Goal: Task Accomplishment & Management: Complete application form

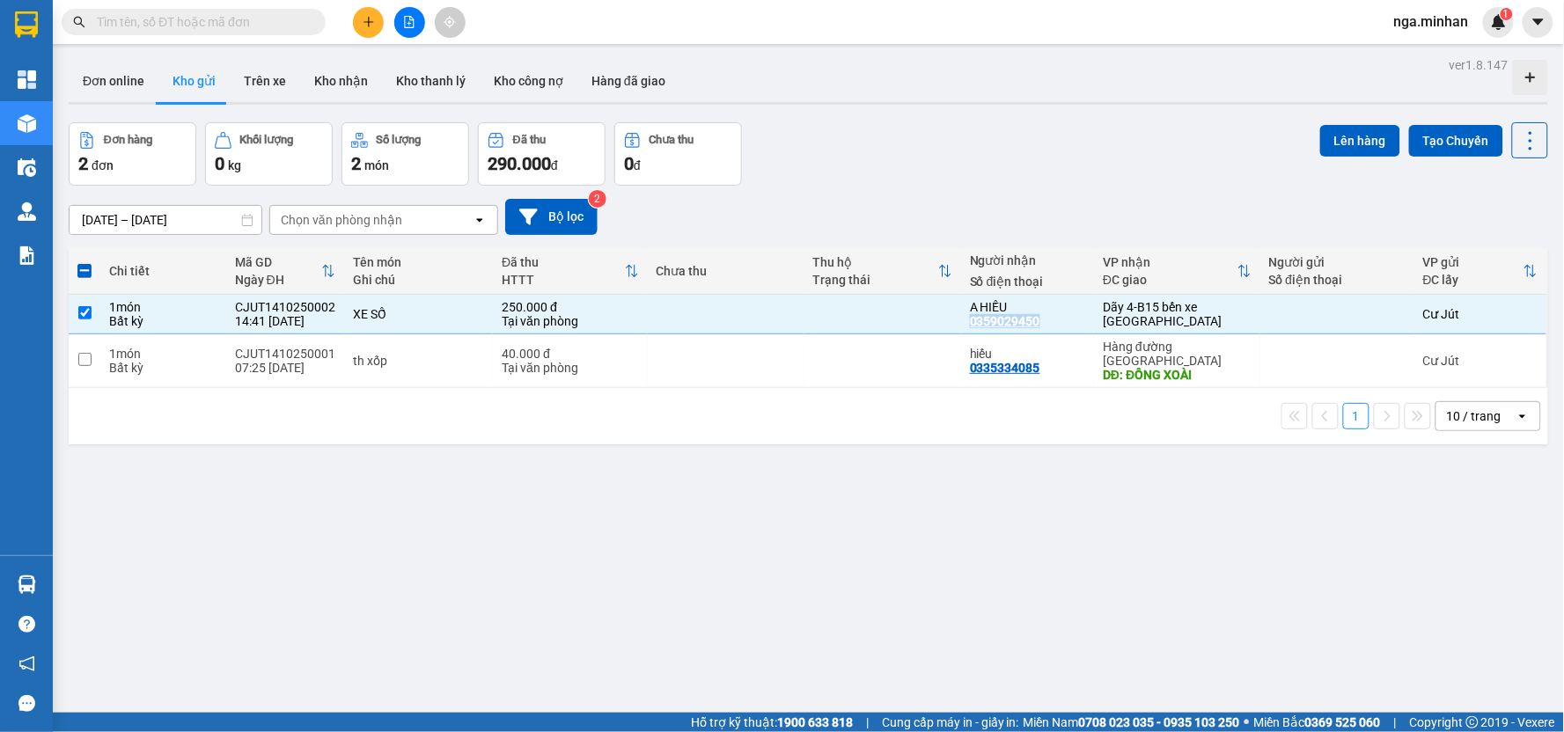
click at [365, 24] on icon "plus" at bounding box center [369, 22] width 12 height 12
click at [435, 67] on div "Tạo đơn hàng" at bounding box center [437, 65] width 77 height 19
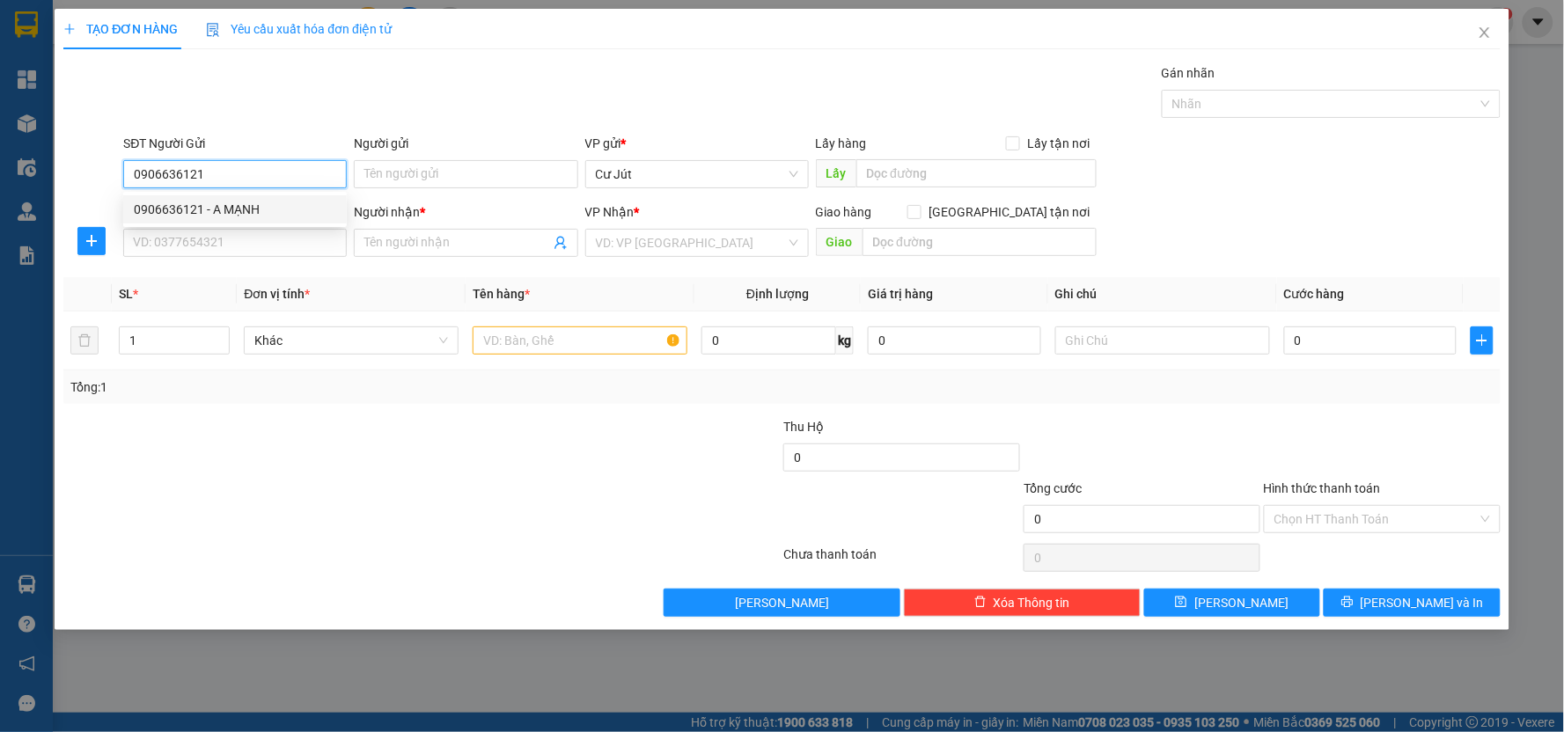
drag, startPoint x: 221, startPoint y: 170, endPoint x: 71, endPoint y: 160, distance: 149.9
click at [50, 170] on div "TẠO ĐƠN HÀNG Yêu cầu xuất hóa đơn điện tử Transit Pickup Surcharge Ids Transit …" at bounding box center [782, 366] width 1564 height 732
type input "0906636121"
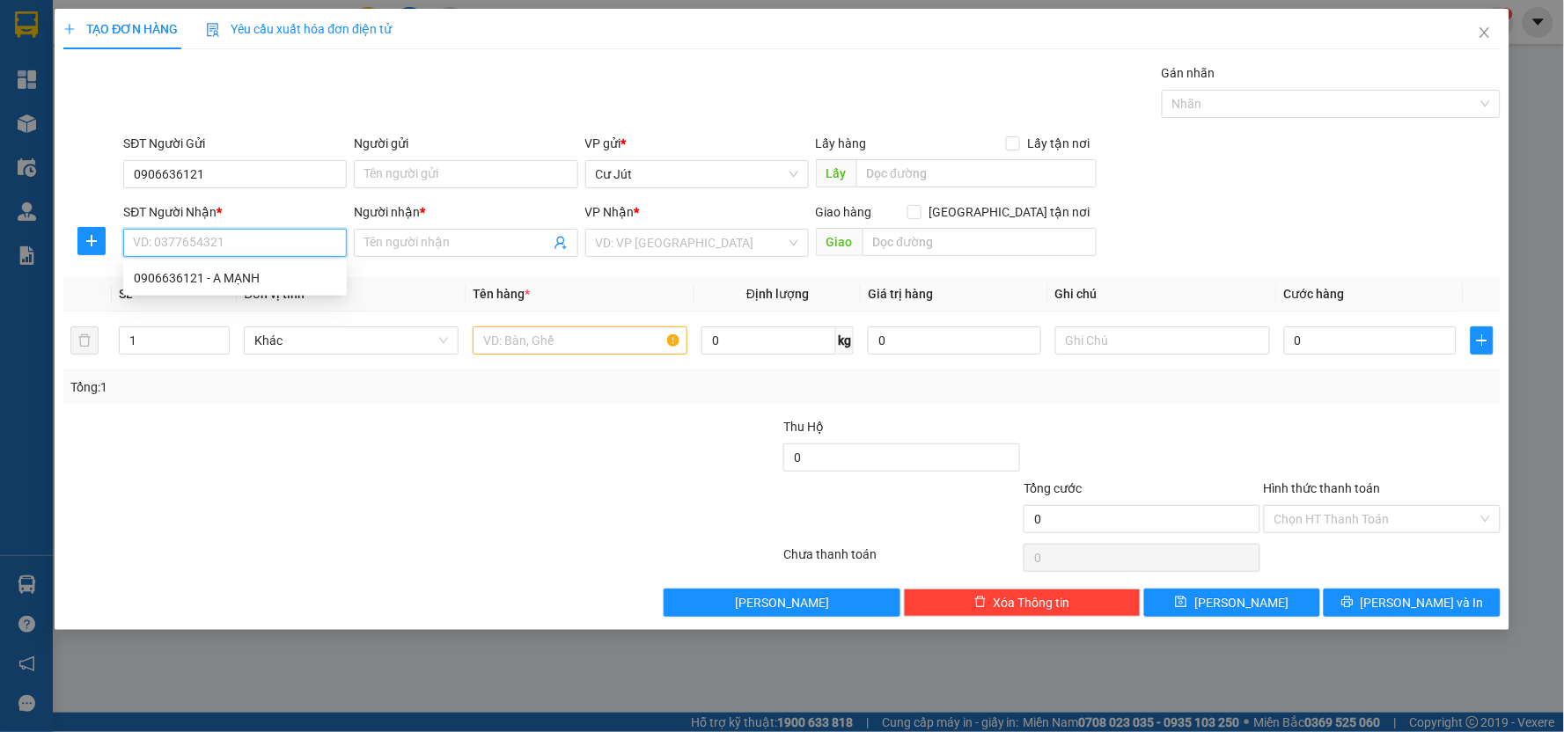
paste input "0906636121"
type input "0906636121"
click at [278, 275] on div "0906636121 - A MẠNH" at bounding box center [235, 277] width 202 height 19
type input "A MẠNH"
type input "0906636121"
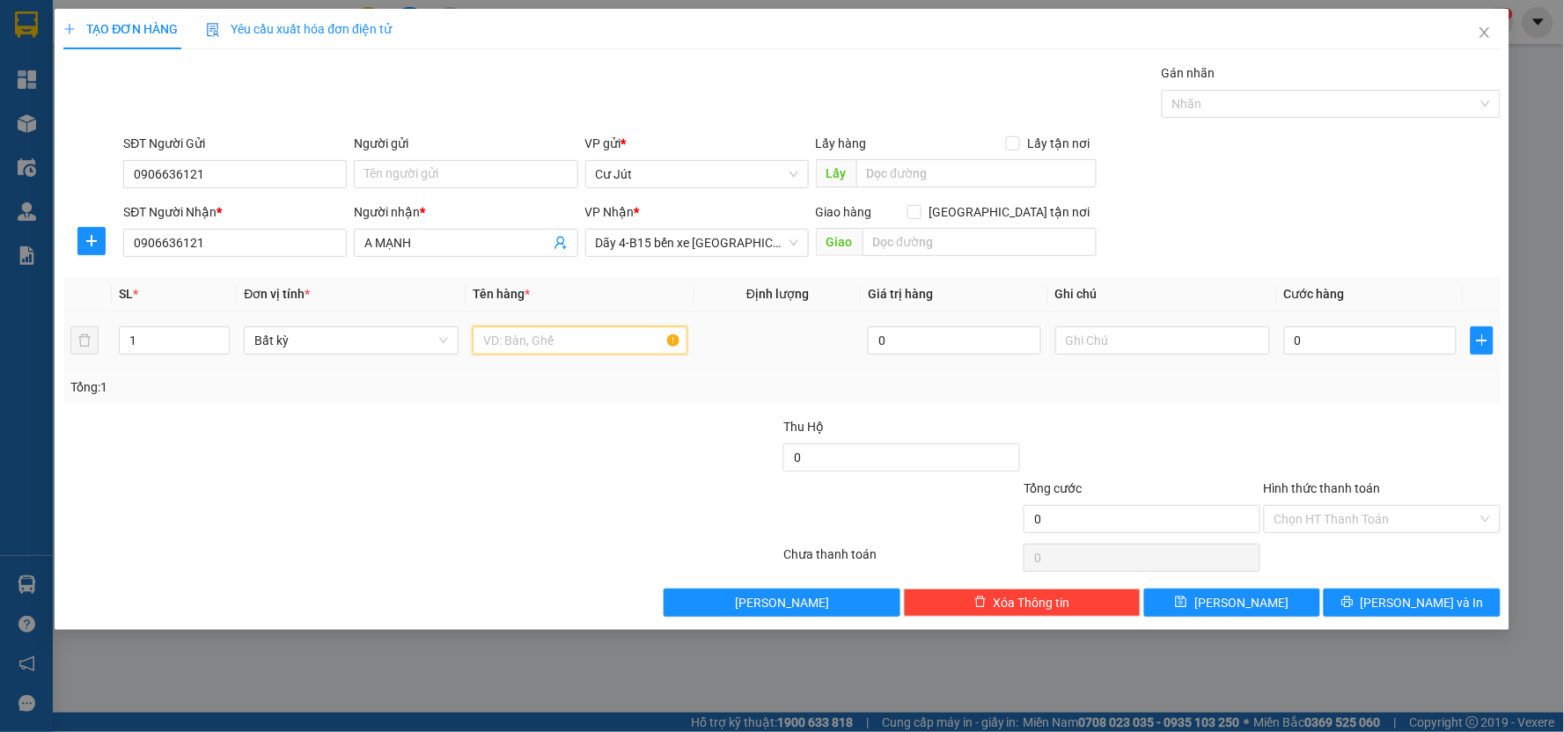
drag, startPoint x: 535, startPoint y: 328, endPoint x: 546, endPoint y: 382, distance: 54.7
click at [544, 365] on td at bounding box center [579, 340] width 229 height 59
type input "thùng"
type input "4"
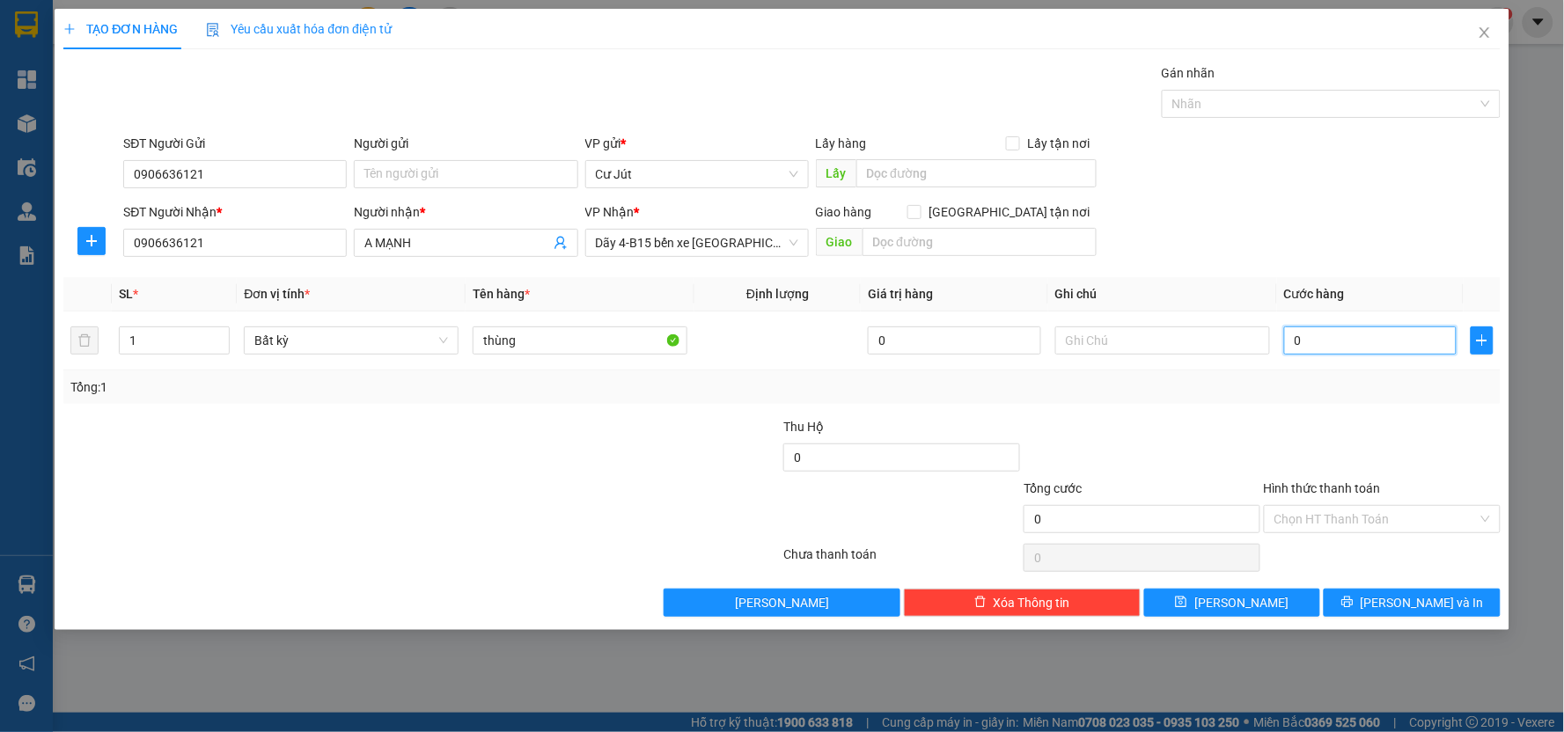
type input "4"
type input "40"
type input "40.000"
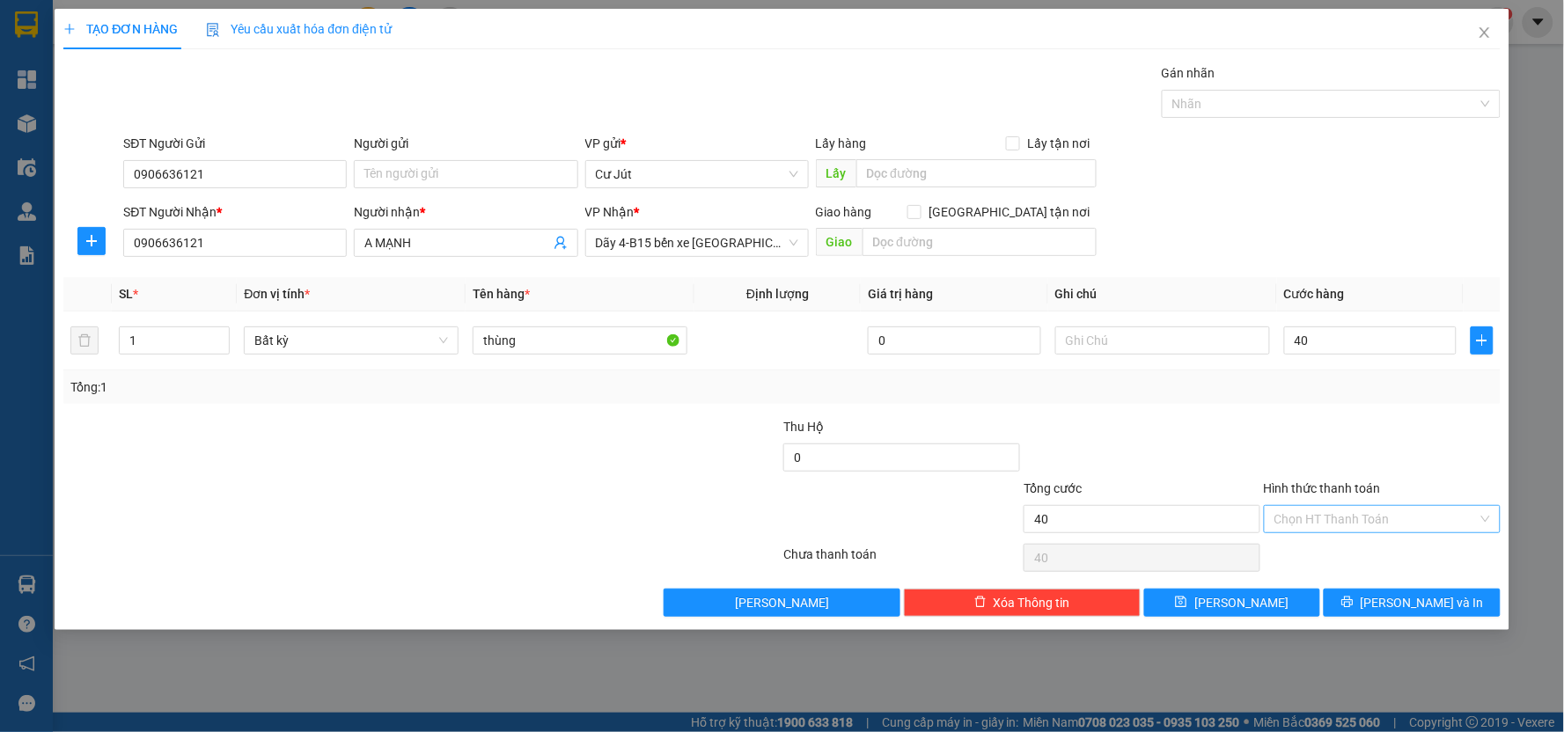
type input "40.000"
drag, startPoint x: 1368, startPoint y: 520, endPoint x: 1364, endPoint y: 578, distance: 58.2
click at [1369, 533] on div "Hình thức thanh toán Chọn HT Thanh Toán" at bounding box center [1381, 510] width 237 height 62
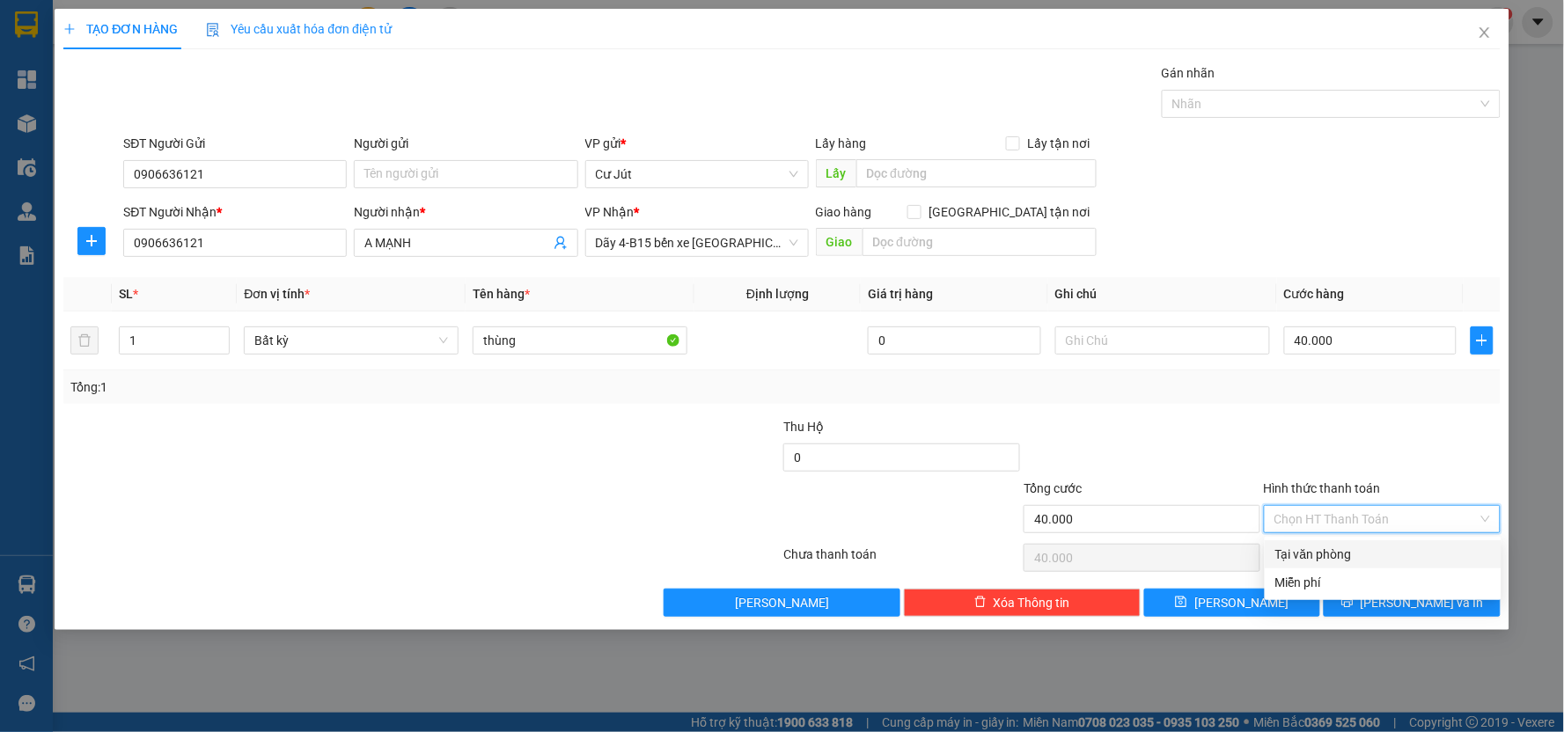
click at [1368, 557] on div "Tại văn phòng" at bounding box center [1383, 554] width 216 height 19
type input "0"
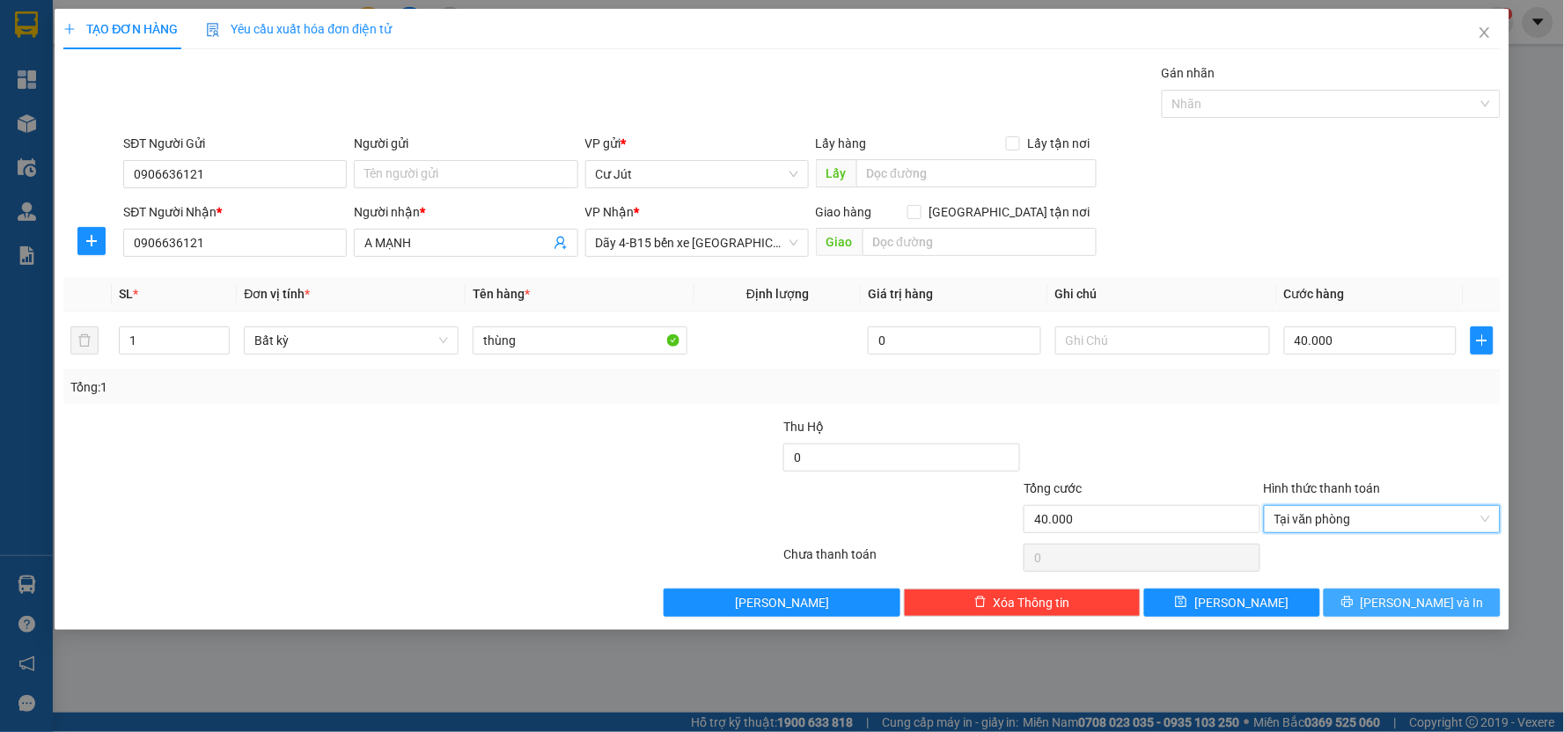
click at [1366, 595] on button "[PERSON_NAME] và In" at bounding box center [1411, 603] width 177 height 28
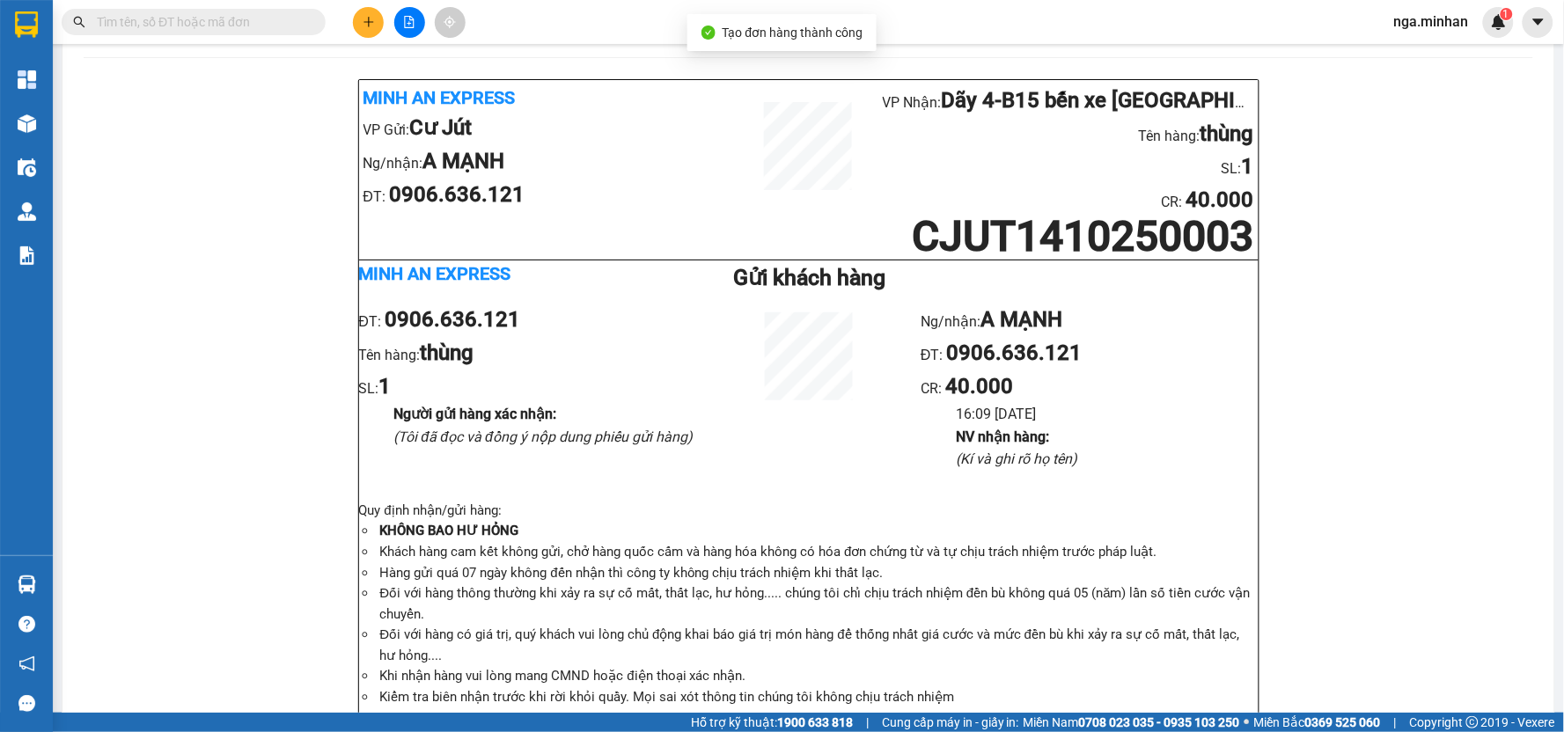
scroll to position [65, 0]
